Goal: Check status: Check status

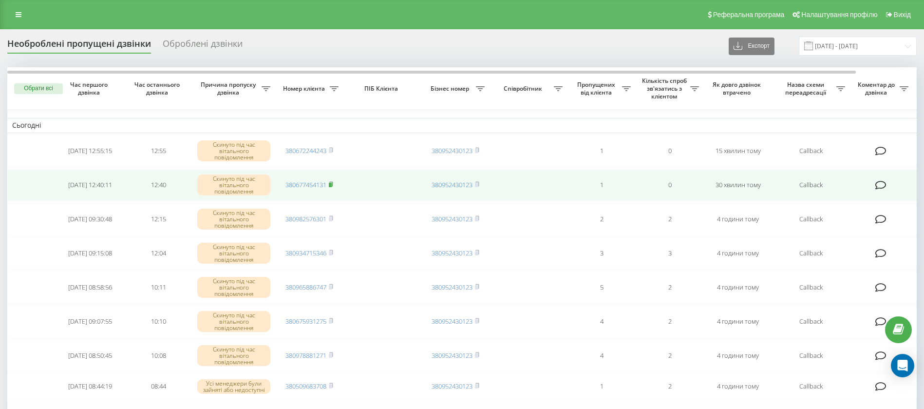
click at [333, 183] on icon at bounding box center [331, 184] width 4 height 6
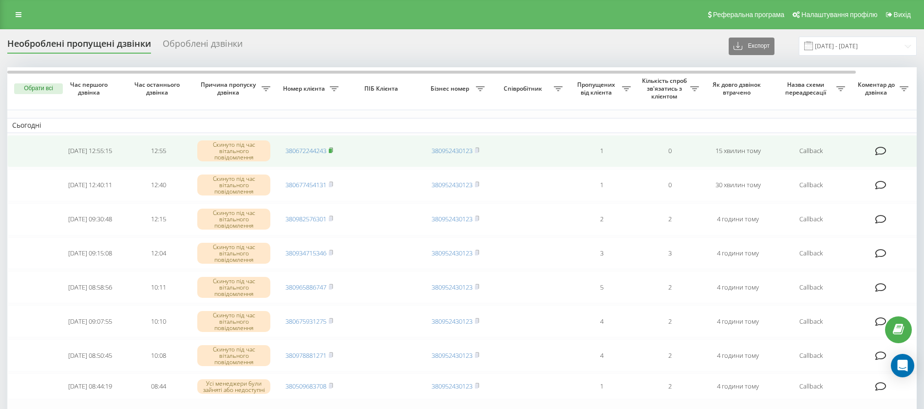
click at [333, 150] on icon at bounding box center [331, 150] width 4 height 6
